Goal: Entertainment & Leisure: Consume media (video, audio)

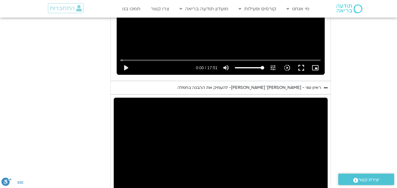
scroll to position [472, 0]
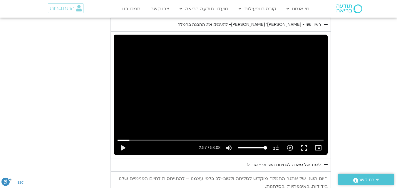
type input "2817.733333"
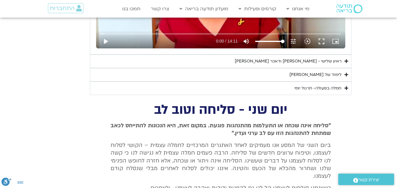
scroll to position [374, 0]
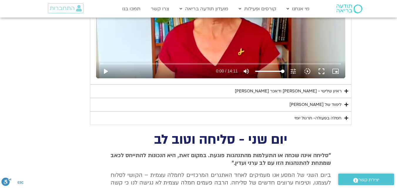
click at [326, 94] on div "ראיון שלישי - [PERSON_NAME] ודאכר [PERSON_NAME]" at bounding box center [288, 91] width 107 height 7
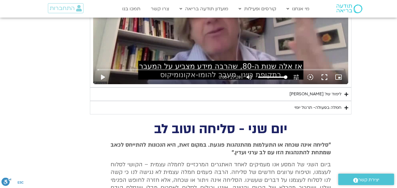
scroll to position [546, 0]
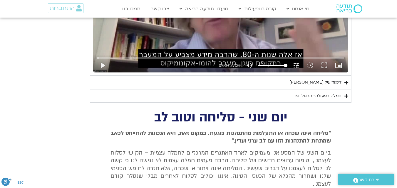
click at [324, 84] on div "לימוד של [PERSON_NAME]" at bounding box center [315, 82] width 52 height 7
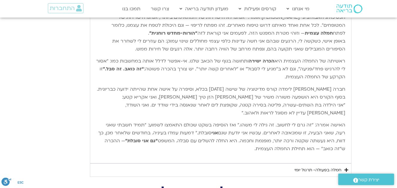
scroll to position [650, 0]
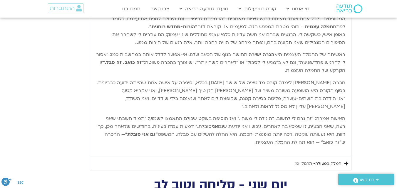
click at [318, 162] on div "חמלה בפעולה- תרגול יומי" at bounding box center [317, 163] width 47 height 7
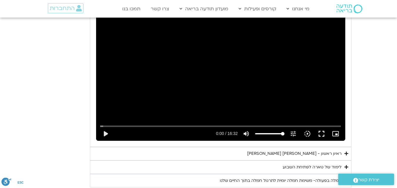
scroll to position [1347, 0]
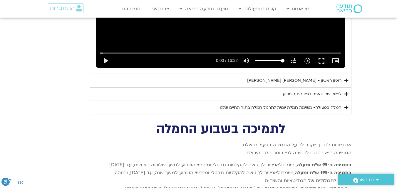
click at [326, 91] on div "לימוד של טארה לפתיחת השבוע" at bounding box center [312, 94] width 59 height 7
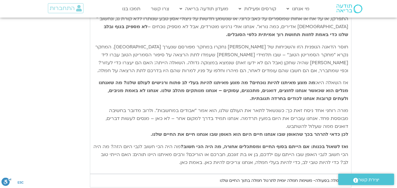
scroll to position [1460, 0]
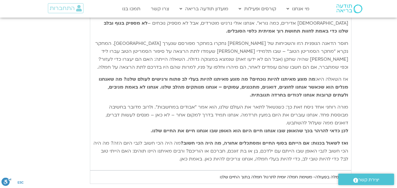
click at [301, 174] on div "חמלה בפעולה- משימת חמלה יומית לתרגול חמלה בתוך החיים שלנו" at bounding box center [281, 177] width 122 height 7
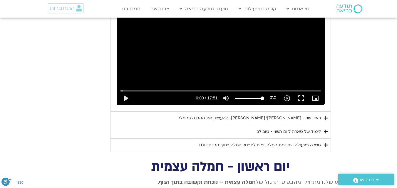
scroll to position [995, 0]
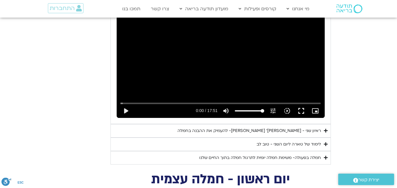
click at [270, 154] on div "חמלה בפעולה- משימת חמלה יומית לתרגול חמלה בתוך החיים שלנו" at bounding box center [260, 157] width 122 height 7
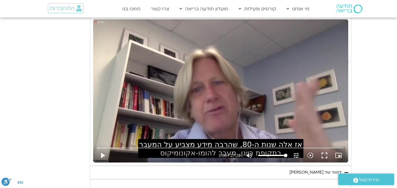
scroll to position [298, 0]
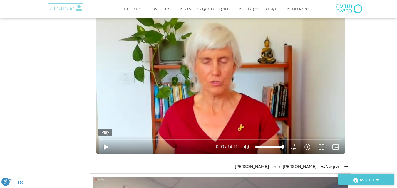
click at [105, 147] on button "play_arrow" at bounding box center [105, 147] width 14 height 14
click at [297, 83] on div "Skip ad 10:36 pause 0:55 / 14:11 volume_up Mute tune Resolution Auto 240p slow_…" at bounding box center [220, 84] width 249 height 140
click at [105, 140] on input "Seek" at bounding box center [220, 140] width 241 height 4
click at [105, 147] on button "play_arrow" at bounding box center [105, 147] width 14 height 14
click at [127, 94] on div "Skip ad 0:08 pause 0:23 / 14:11 volume_up Mute tune Resolution Auto 240p slow_m…" at bounding box center [220, 84] width 249 height 140
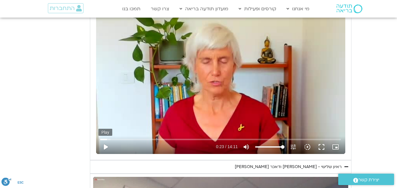
click at [105, 147] on button "play_arrow" at bounding box center [105, 147] width 14 height 14
click at [308, 115] on div "Skip ad 0:15 pause 0:44 / 14:11 volume_up Mute tune Resolution Auto 240p slow_m…" at bounding box center [220, 84] width 249 height 140
click at [107, 147] on button "play_arrow" at bounding box center [105, 147] width 14 height 14
click at [194, 101] on div "Skip ad 2:40 pause 0:54 / 14:11 volume_up Mute tune Resolution Auto 240p slow_m…" at bounding box center [220, 84] width 249 height 140
click at [107, 147] on button "play_arrow" at bounding box center [105, 147] width 14 height 14
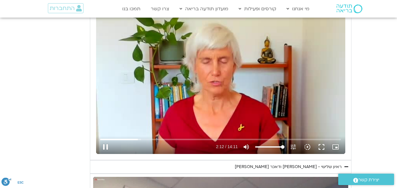
click at [301, 84] on div "Skip ad 0:45 pause 2:12 / 14:11 volume_up Mute tune Resolution Auto 240p slow_m…" at bounding box center [220, 84] width 249 height 140
click at [295, 77] on div "Skip ad 0:45 play_arrow 2:13 / 14:11 volume_up Mute tune Resolution Auto 240p s…" at bounding box center [220, 84] width 249 height 140
click at [273, 51] on div "Skip ad 0:45 pause 2:57 / 14:11 volume_up Mute tune Resolution Auto 240p slow_m…" at bounding box center [220, 84] width 249 height 140
click at [208, 73] on div "Skip ad 0:45 play_arrow 2:57 / 14:11 volume_up Mute tune Resolution Auto 240p s…" at bounding box center [220, 84] width 249 height 140
click at [253, 116] on div "Skip ad 0:45 pause 3:07 / 14:11 volume_up Mute tune Resolution Auto 240p slow_m…" at bounding box center [220, 84] width 249 height 140
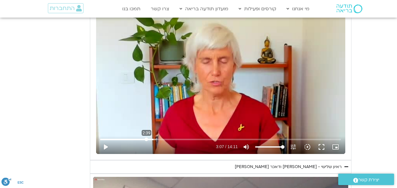
click at [146, 139] on input "Seek" at bounding box center [220, 140] width 241 height 4
click at [107, 145] on button "play_arrow" at bounding box center [105, 147] width 14 height 14
click at [127, 122] on div "Skip ad 0:11 pause 6:07 / 14:11 volume_up Mute tune Resolution Auto 240p slow_m…" at bounding box center [220, 84] width 249 height 140
type input "367.895475"
